Goal: Transaction & Acquisition: Purchase product/service

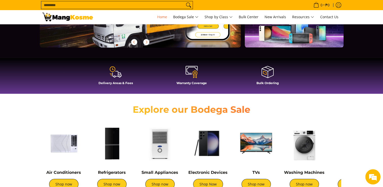
scroll to position [152, 0]
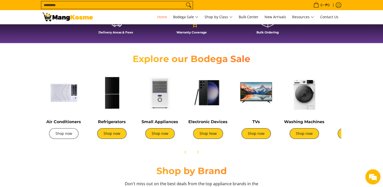
click at [71, 135] on link "Shop now" at bounding box center [63, 133] width 29 height 11
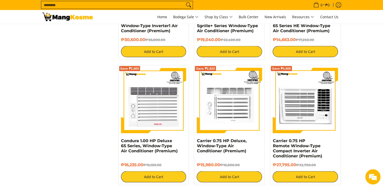
scroll to position [1013, 0]
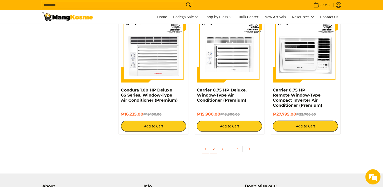
click at [212, 151] on link "2" at bounding box center [213, 149] width 7 height 10
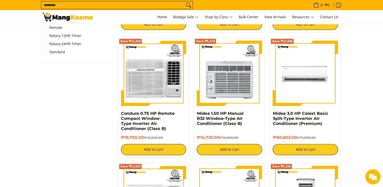
scroll to position [456, 0]
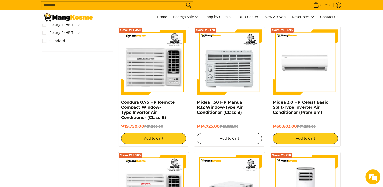
click at [242, 138] on button "Add to Cart" at bounding box center [229, 138] width 65 height 11
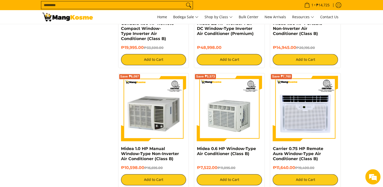
scroll to position [670, 0]
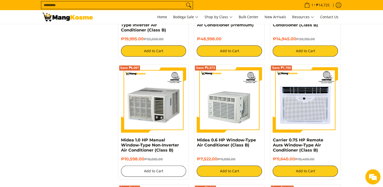
click at [147, 172] on button "Add to Cart" at bounding box center [153, 170] width 65 height 11
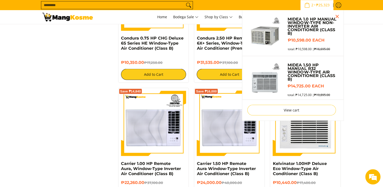
scroll to position [947, 0]
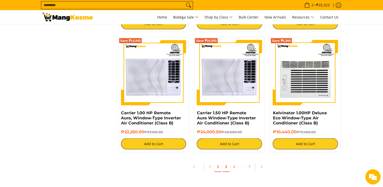
click at [225, 168] on link "3" at bounding box center [226, 166] width 7 height 10
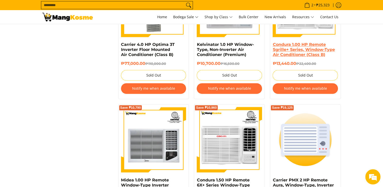
scroll to position [810, 0]
